Goal: Check status: Verify the current state of an ongoing process or item

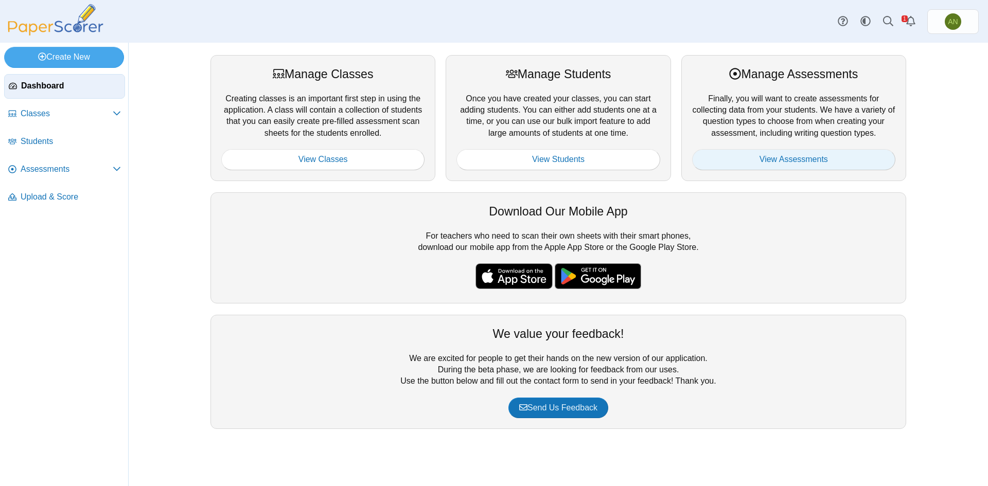
click at [797, 154] on link "View Assessments" at bounding box center [793, 159] width 203 height 21
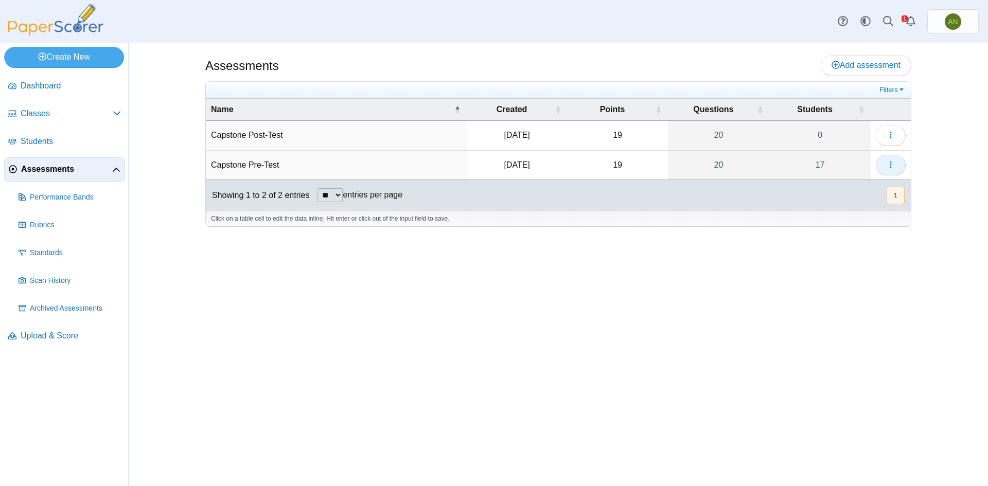
click at [887, 161] on span "button" at bounding box center [891, 165] width 8 height 9
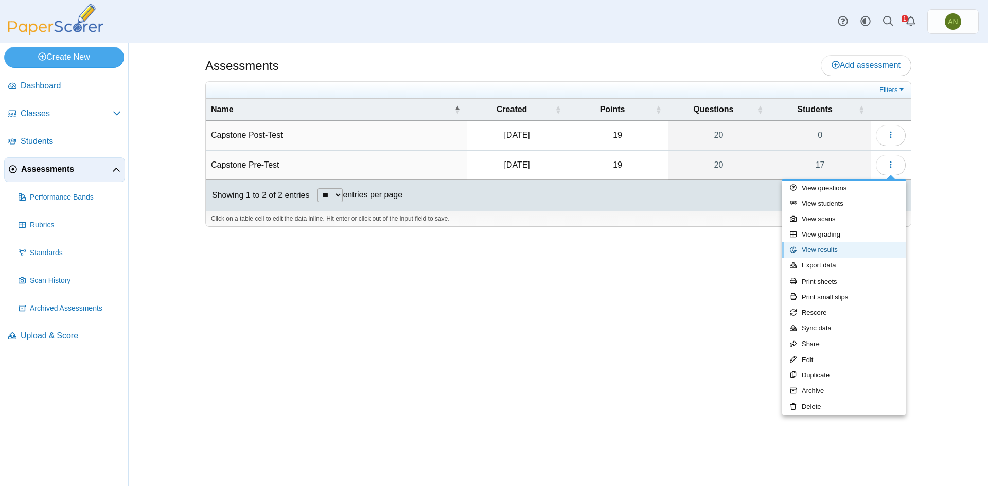
click at [844, 254] on link "View results" at bounding box center [844, 249] width 124 height 15
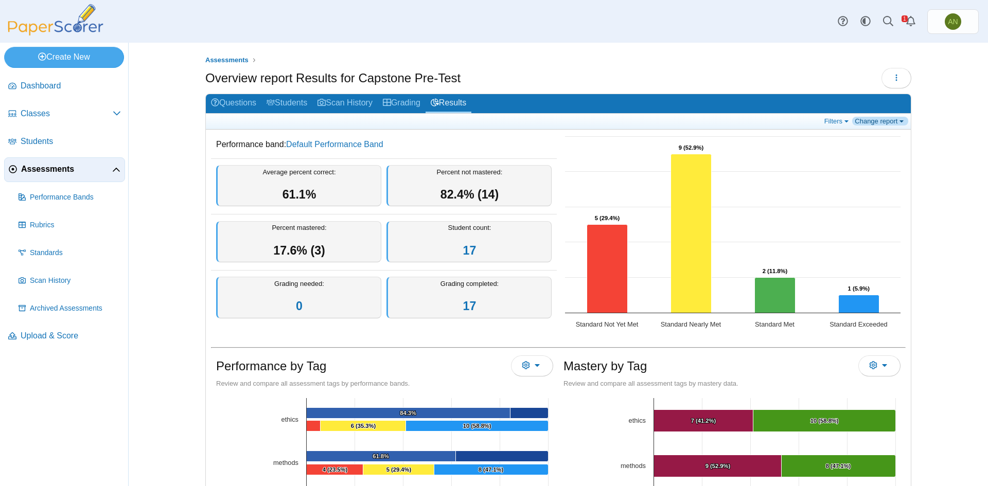
click at [877, 120] on link "Change report" at bounding box center [880, 121] width 56 height 9
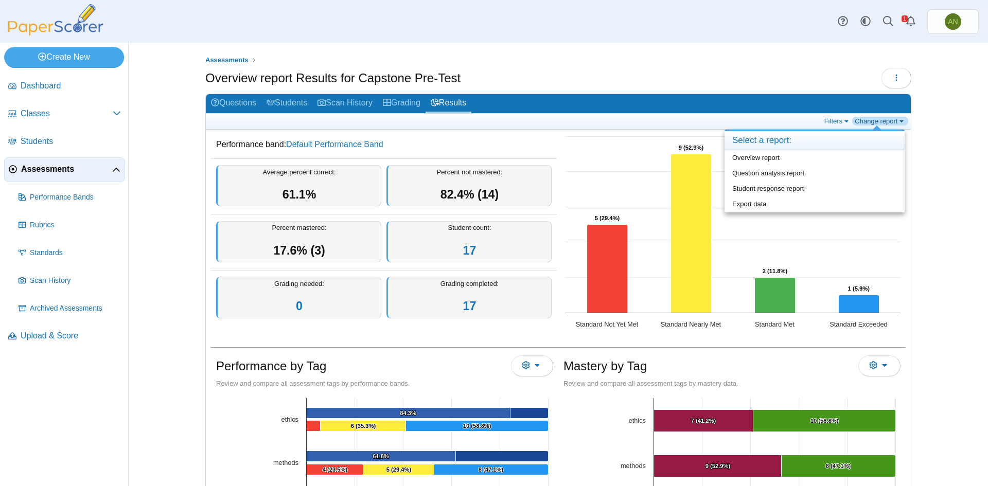
click at [877, 120] on link "Change report" at bounding box center [880, 121] width 56 height 9
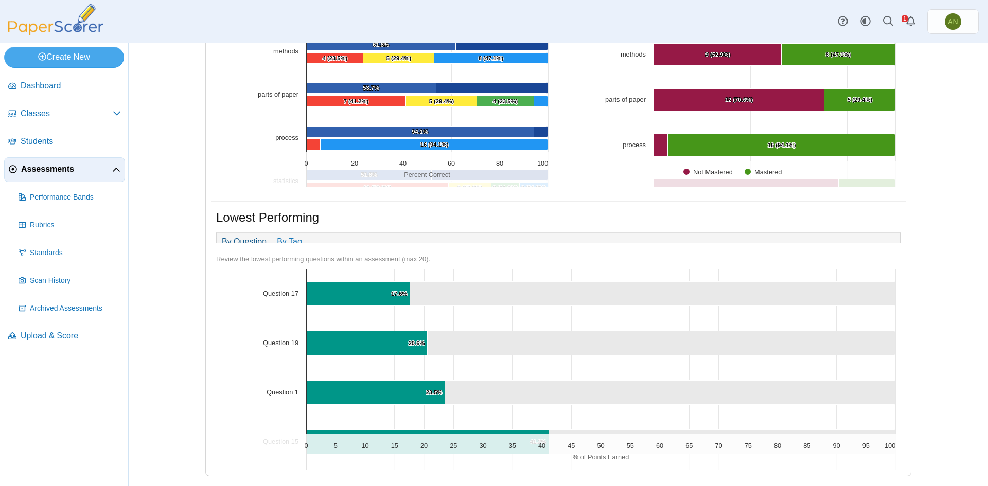
scroll to position [419, 0]
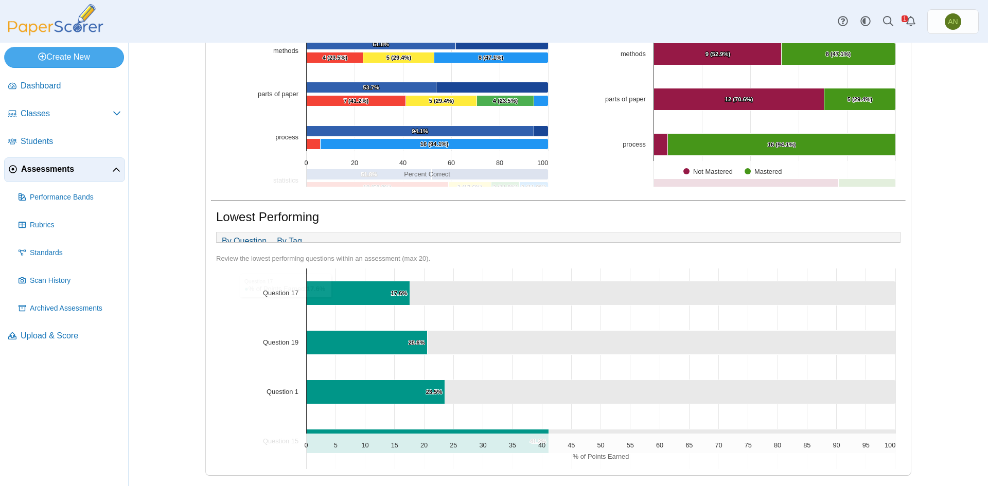
click at [294, 236] on link "By Tag" at bounding box center [290, 241] width 36 height 17
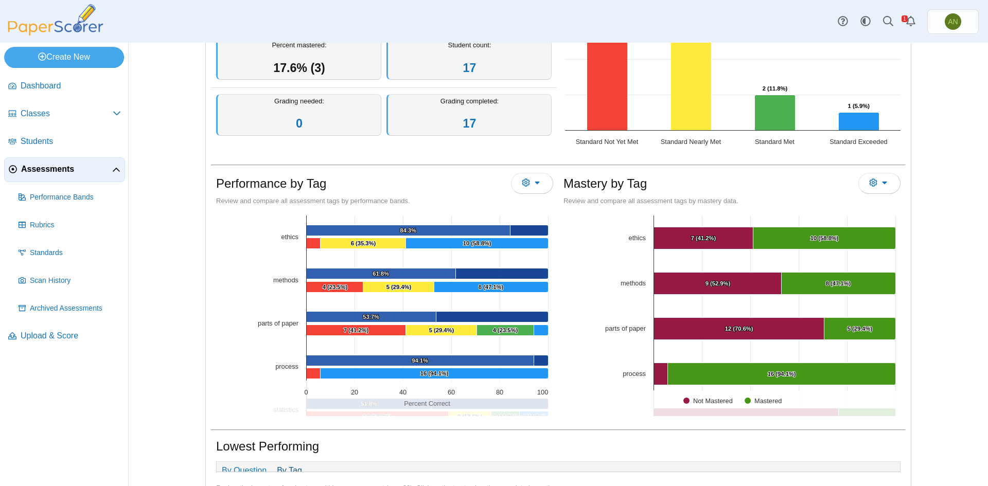
scroll to position [0, 0]
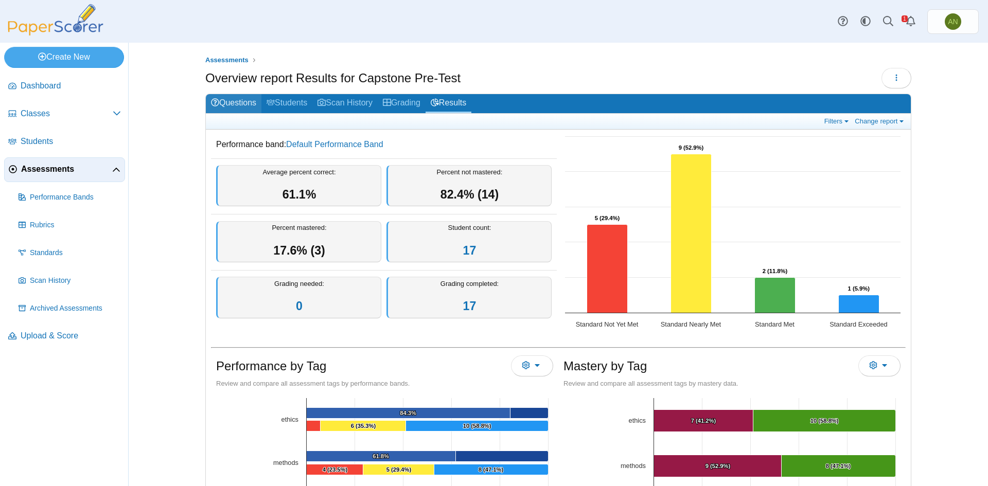
click at [228, 107] on link "Questions" at bounding box center [234, 103] width 56 height 19
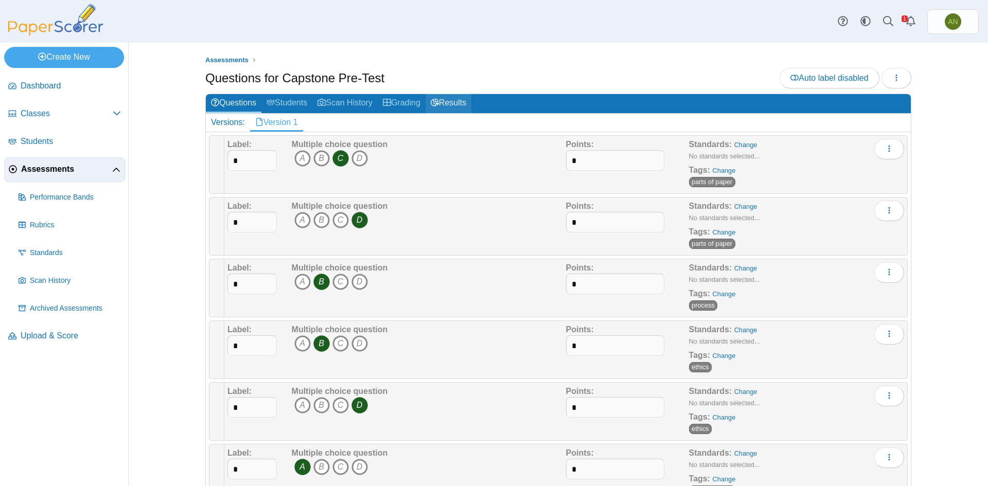
click at [451, 101] on link "Results" at bounding box center [449, 103] width 46 height 19
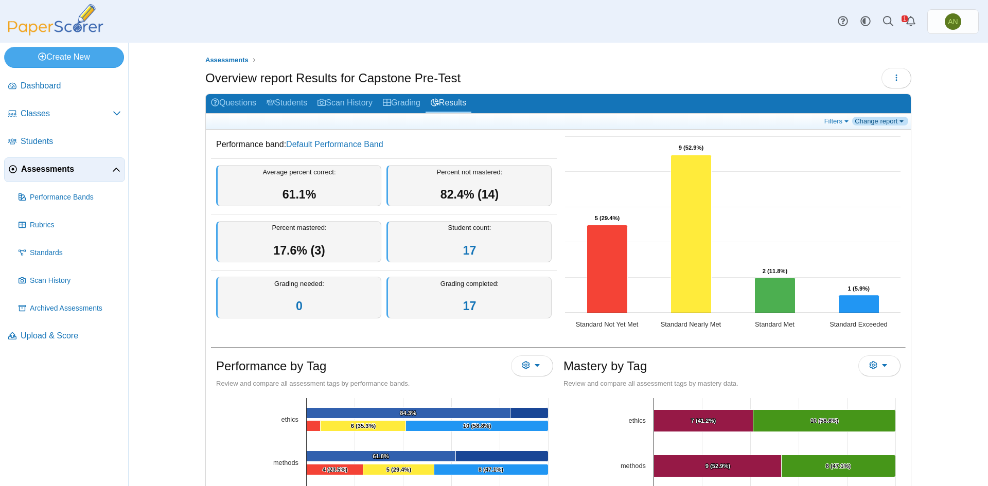
click at [871, 121] on link "Change report" at bounding box center [880, 121] width 56 height 9
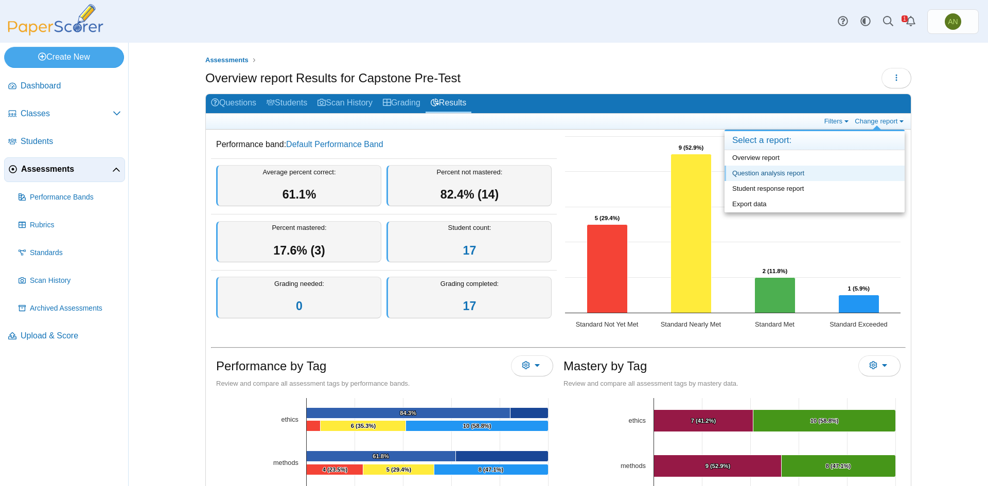
click at [814, 175] on link "Question analysis report" at bounding box center [815, 173] width 180 height 15
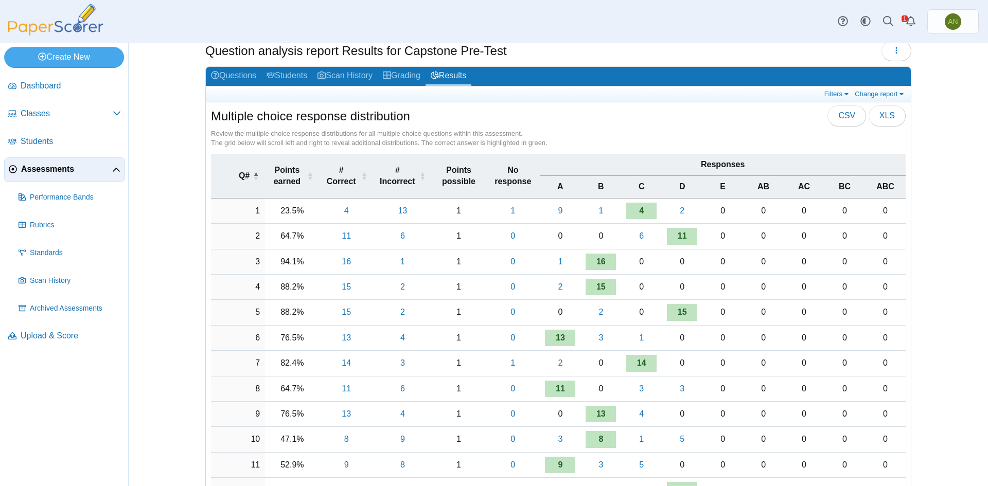
scroll to position [51, 0]
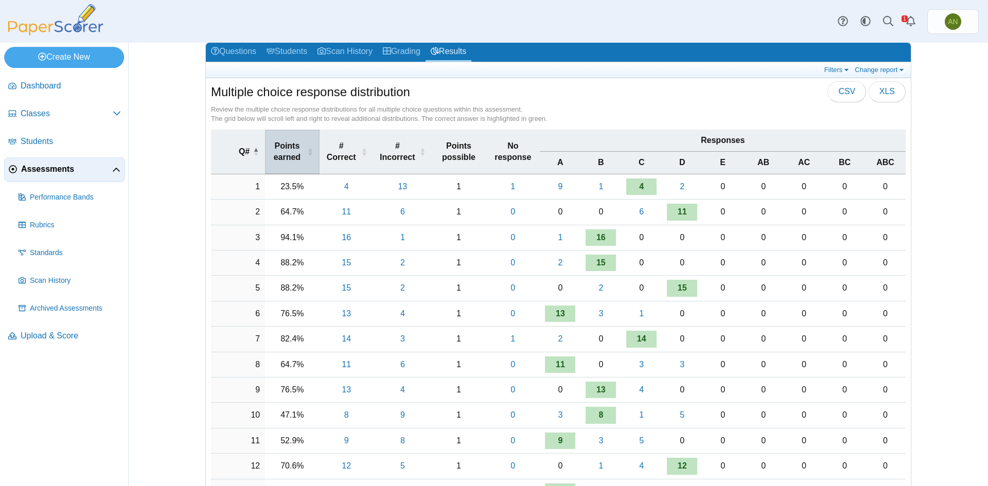
click at [307, 149] on span "\a Points earned\a : Activate to sort" at bounding box center [310, 152] width 6 height 44
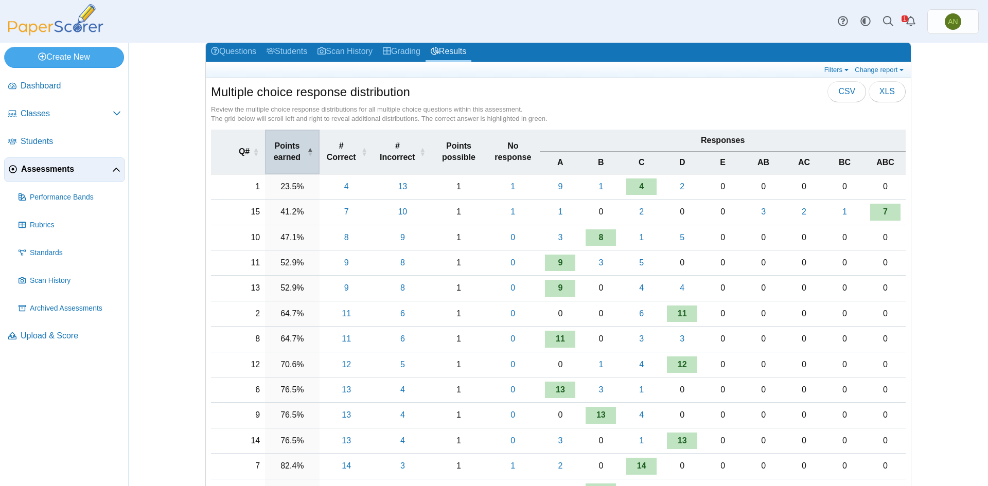
click at [307, 149] on span "\a Points earned\a : Activate to invert sorting" at bounding box center [310, 152] width 6 height 44
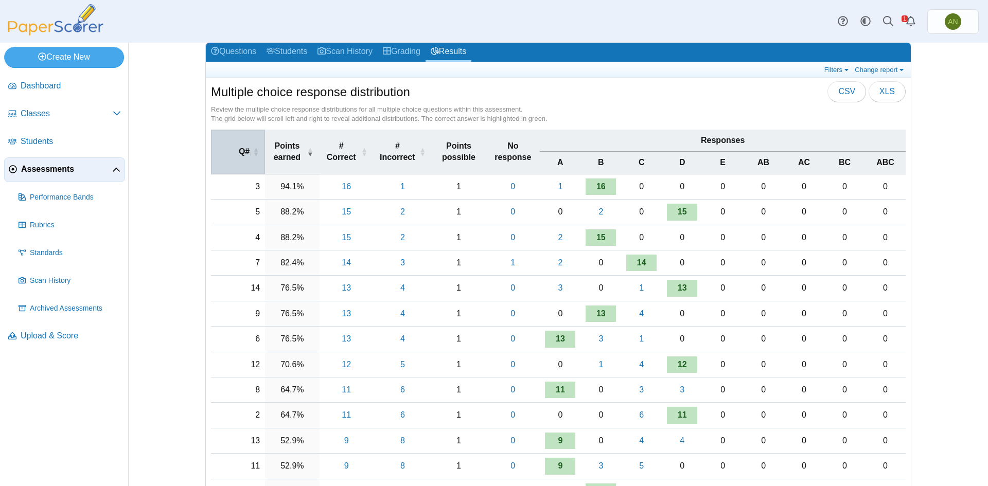
click at [253, 151] on span "\a Q#\a : Activate to sort" at bounding box center [256, 152] width 6 height 44
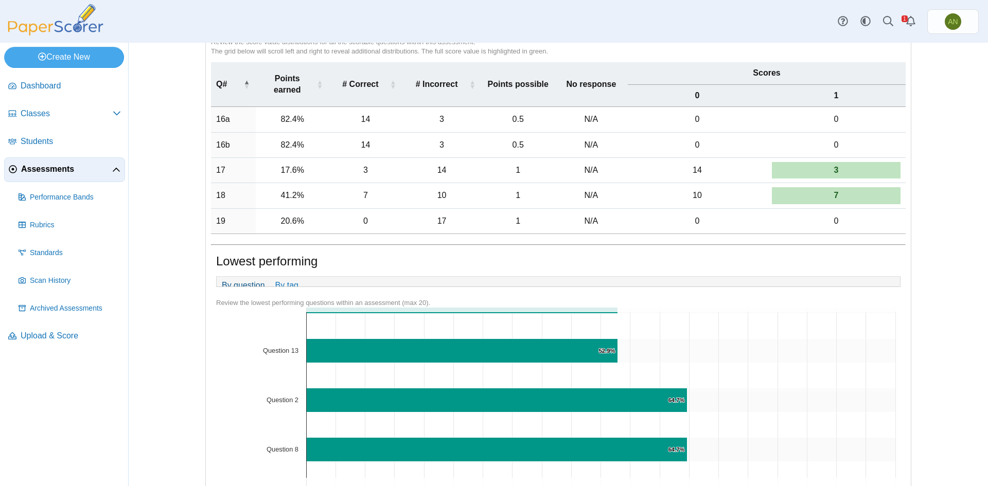
scroll to position [309, 0]
